Goal: Transaction & Acquisition: Purchase product/service

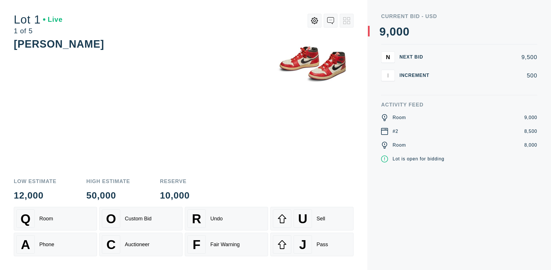
click at [55, 245] on div "A Phone" at bounding box center [55, 244] width 78 height 18
click at [141, 219] on div "Custom Bid" at bounding box center [138, 219] width 27 height 6
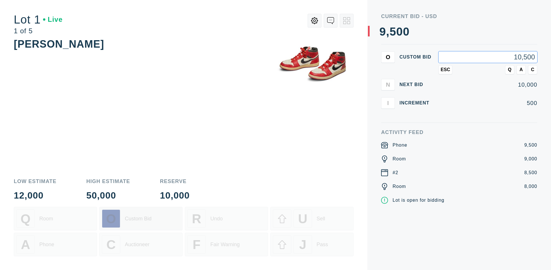
type input "10,500"
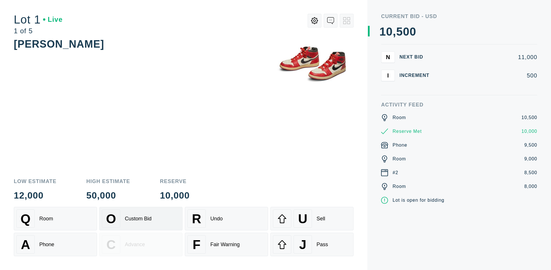
click at [141, 219] on div "Custom Bid" at bounding box center [138, 219] width 27 height 6
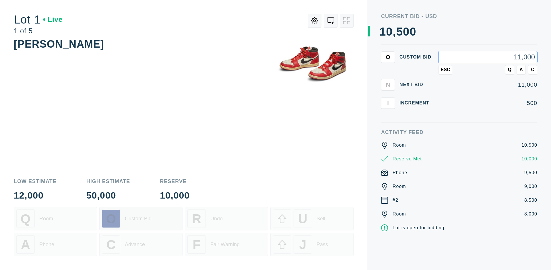
type input "11,000"
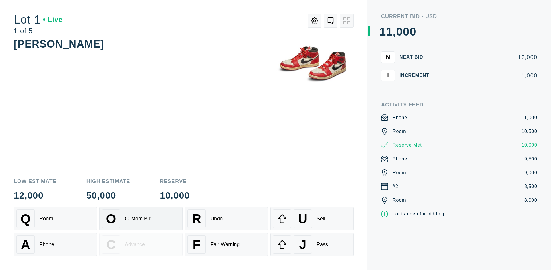
click at [55, 219] on div "Q Room" at bounding box center [55, 219] width 78 height 18
